Goal: Task Accomplishment & Management: Manage account settings

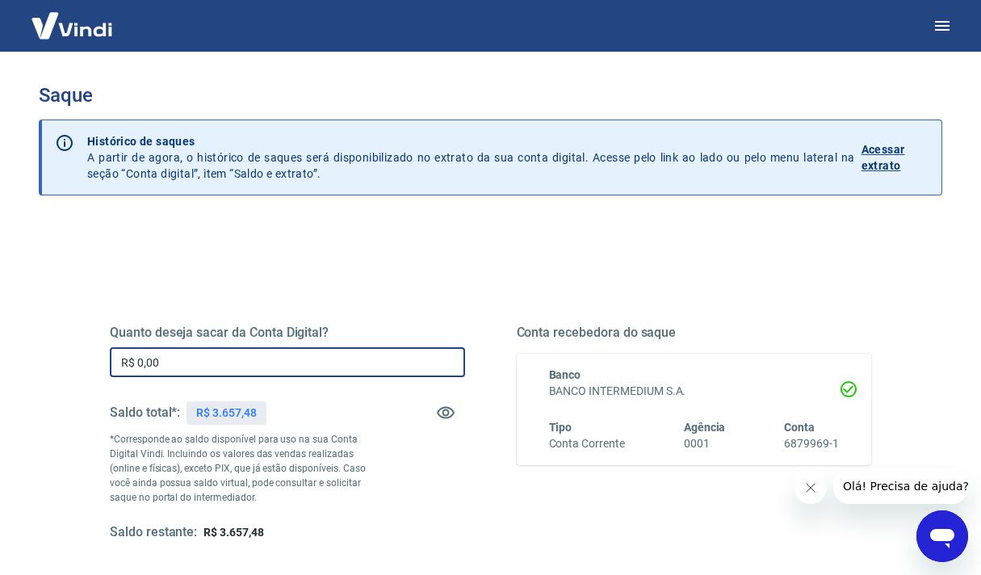
click at [163, 360] on input "R$ 0,00" at bounding box center [287, 362] width 355 height 30
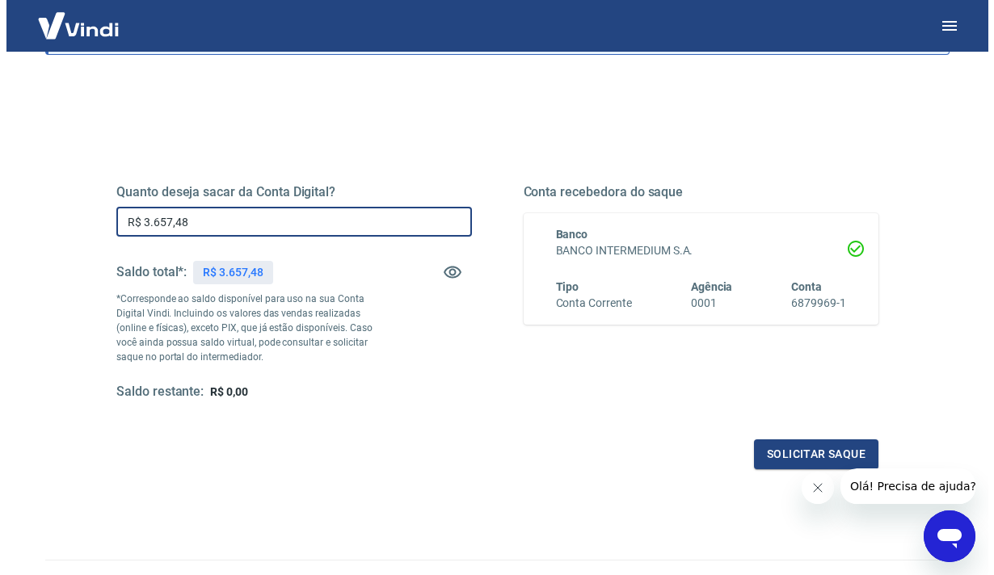
scroll to position [223, 0]
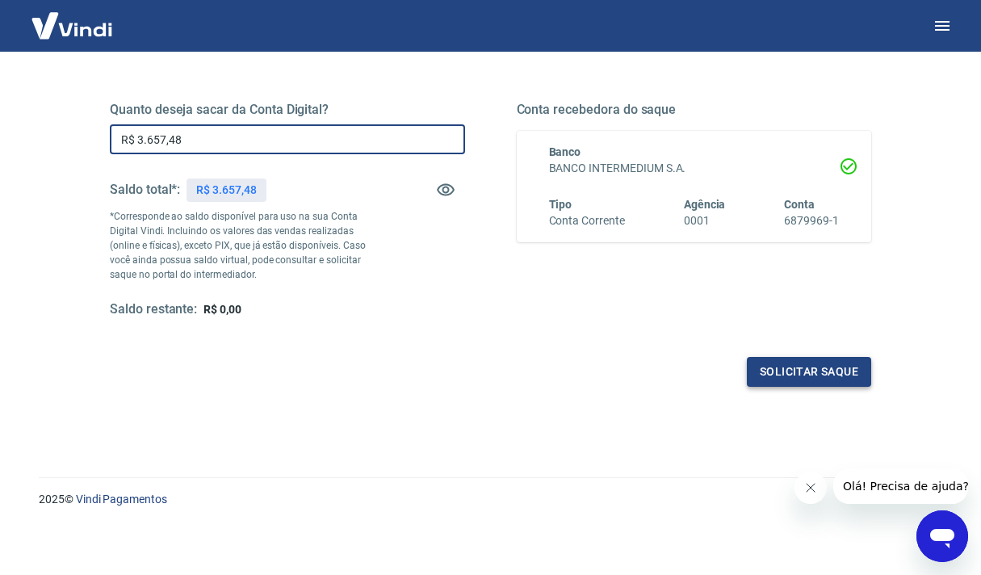
type input "R$ 3.657,48"
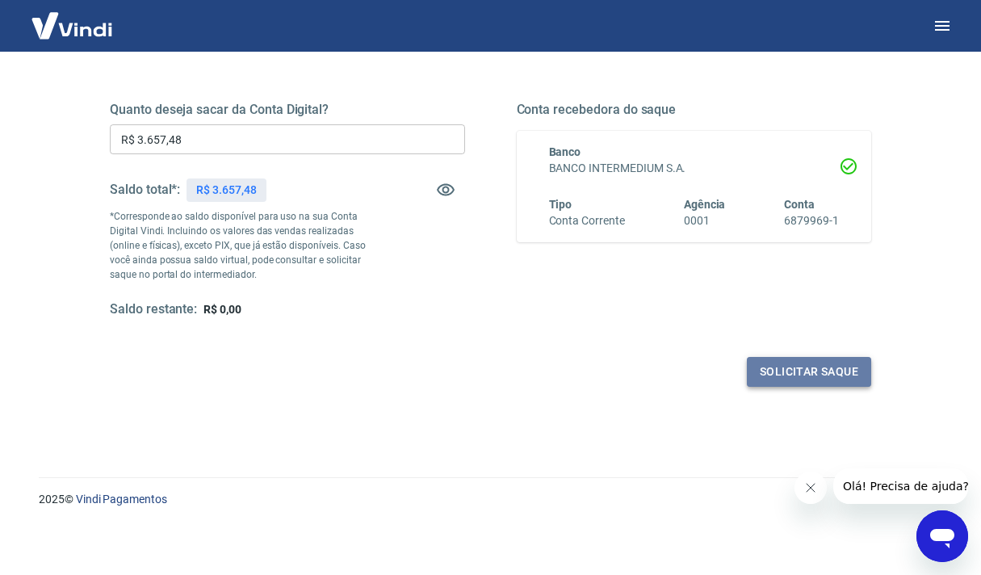
click at [831, 360] on button "Solicitar saque" at bounding box center [809, 372] width 124 height 30
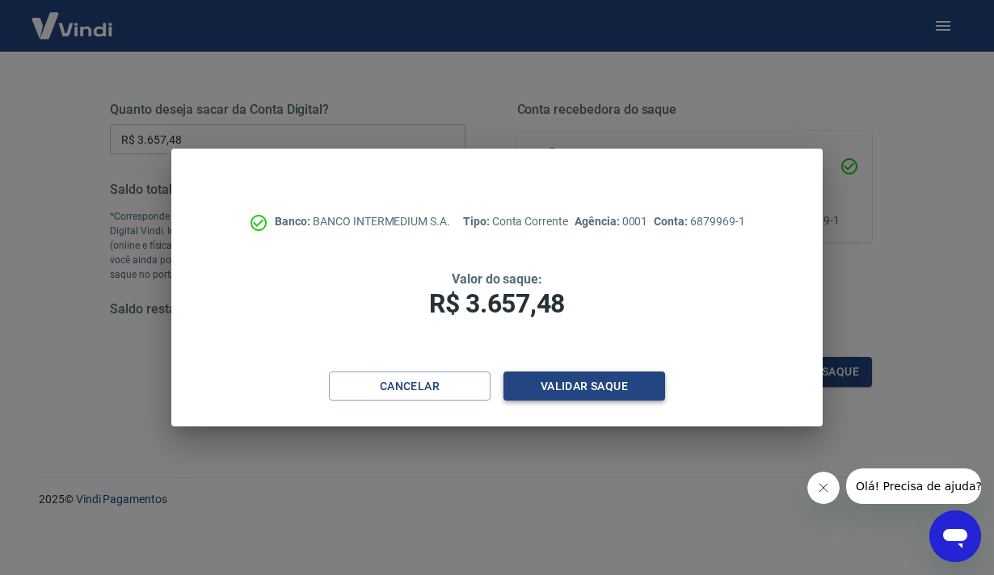
click at [561, 397] on button "Validar saque" at bounding box center [584, 387] width 162 height 30
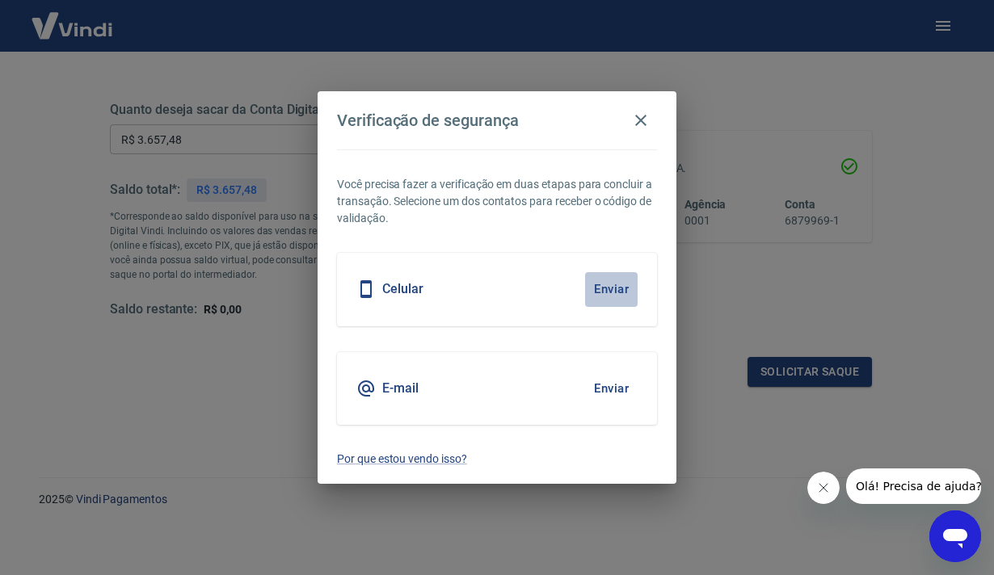
click at [613, 283] on button "Enviar" at bounding box center [611, 289] width 53 height 34
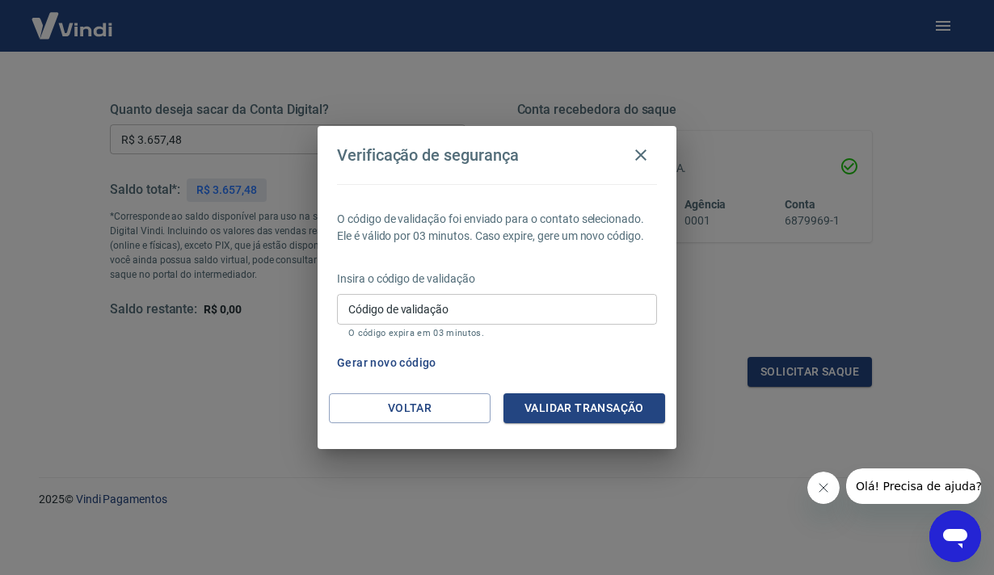
click at [406, 287] on p "Insira o código de validação" at bounding box center [497, 279] width 320 height 17
click at [408, 303] on div "Código de validação Código de validação O código expira em 03 minutos." at bounding box center [497, 316] width 320 height 44
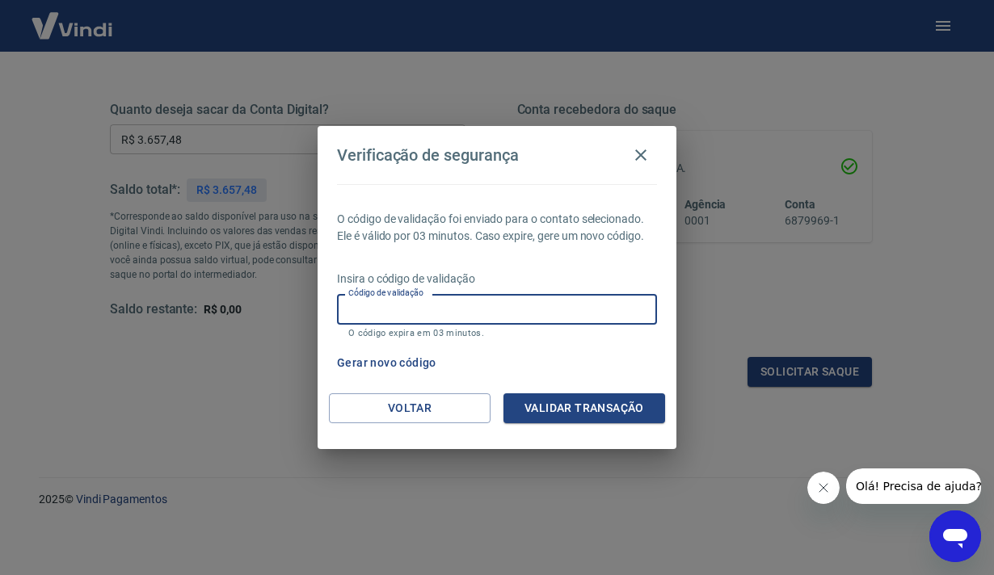
click at [533, 308] on input "Código de validação" at bounding box center [497, 309] width 320 height 30
click at [461, 314] on input "Código de validação" at bounding box center [497, 309] width 320 height 30
type input "269761"
click at [565, 406] on button "Validar transação" at bounding box center [584, 408] width 162 height 30
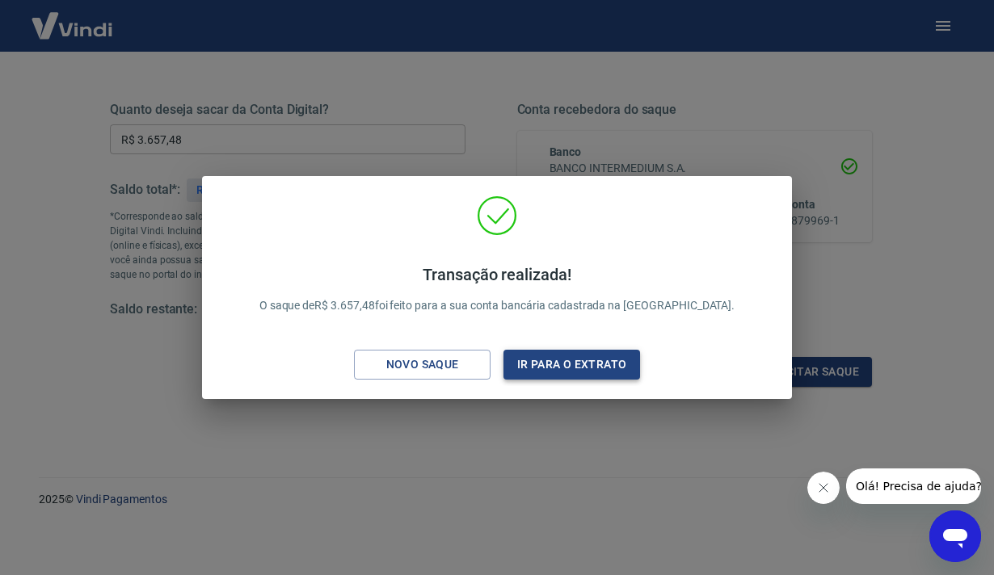
click at [575, 363] on button "Ir para o extrato" at bounding box center [571, 365] width 137 height 30
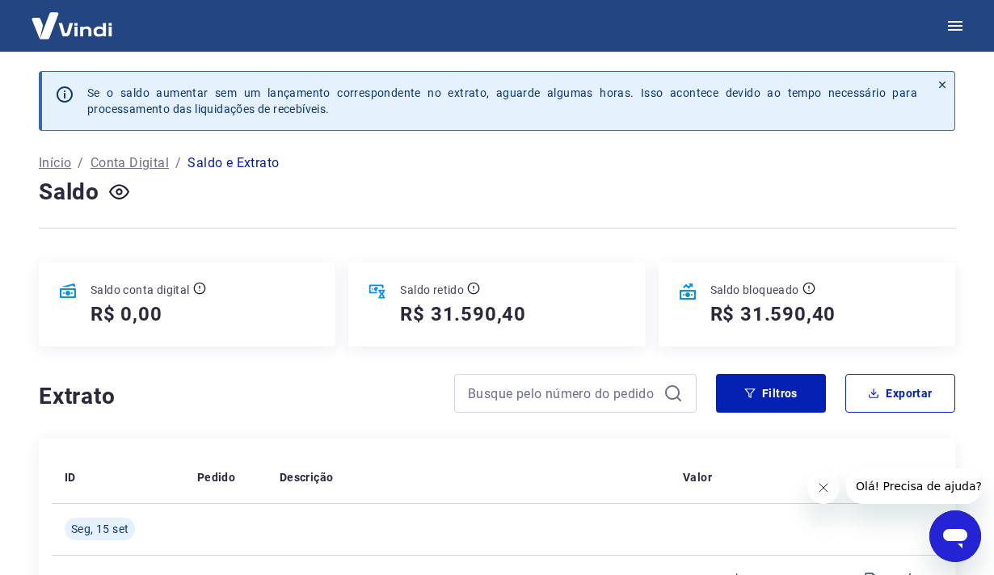
click at [104, 21] on img at bounding box center [71, 25] width 105 height 49
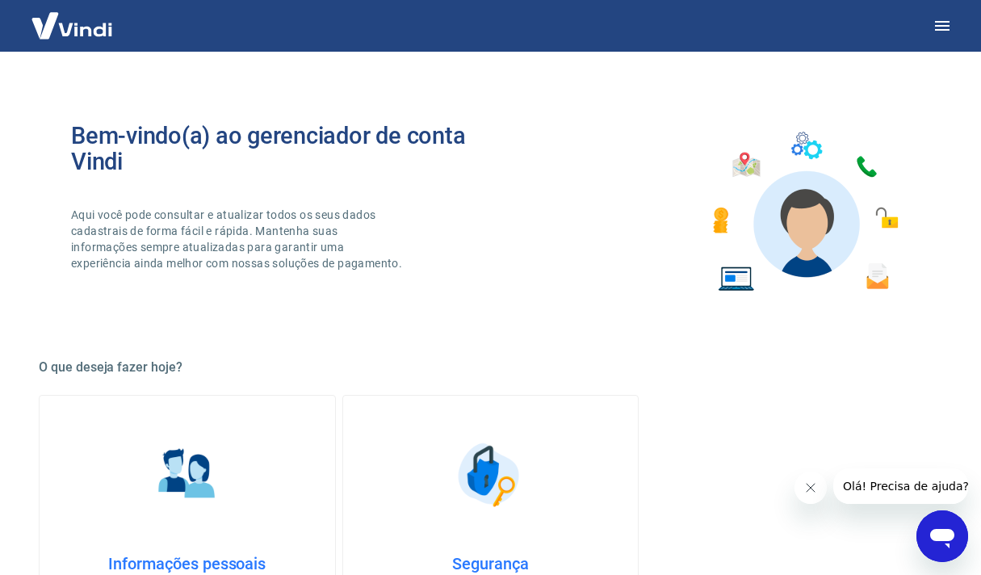
click at [106, 18] on img at bounding box center [71, 25] width 105 height 49
